Goal: Information Seeking & Learning: Understand process/instructions

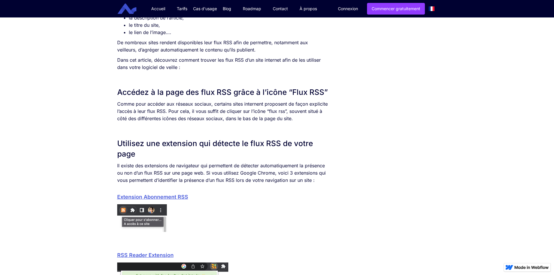
scroll to position [407, 0]
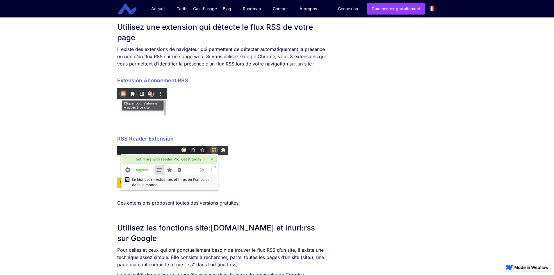
click at [69, 110] on div "SOMMAIRE Accédez à la page des flux RSS grâce à l’icône “Flux RSS” Utilisez une…" at bounding box center [277, 241] width 554 height 1059
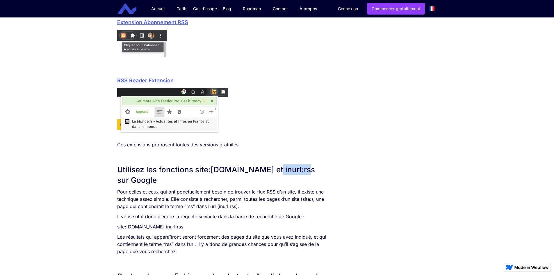
drag, startPoint x: 294, startPoint y: 170, endPoint x: 266, endPoint y: 167, distance: 28.1
click at [266, 167] on h2 "Utilisez les fonctions site:[DOMAIN_NAME] et inurl:rss sur Google" at bounding box center [222, 174] width 211 height 21
copy h2 "inurl:rss"
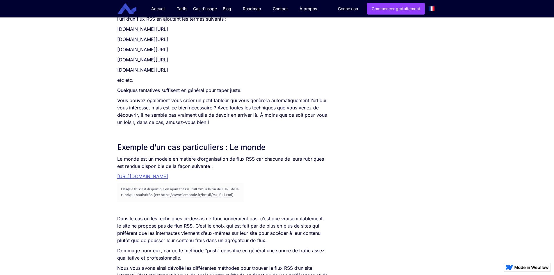
scroll to position [931, 0]
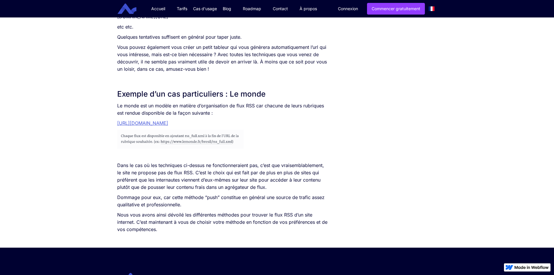
click at [149, 123] on link "[URL][DOMAIN_NAME]" at bounding box center [142, 123] width 51 height 6
